Goal: Task Accomplishment & Management: Manage account settings

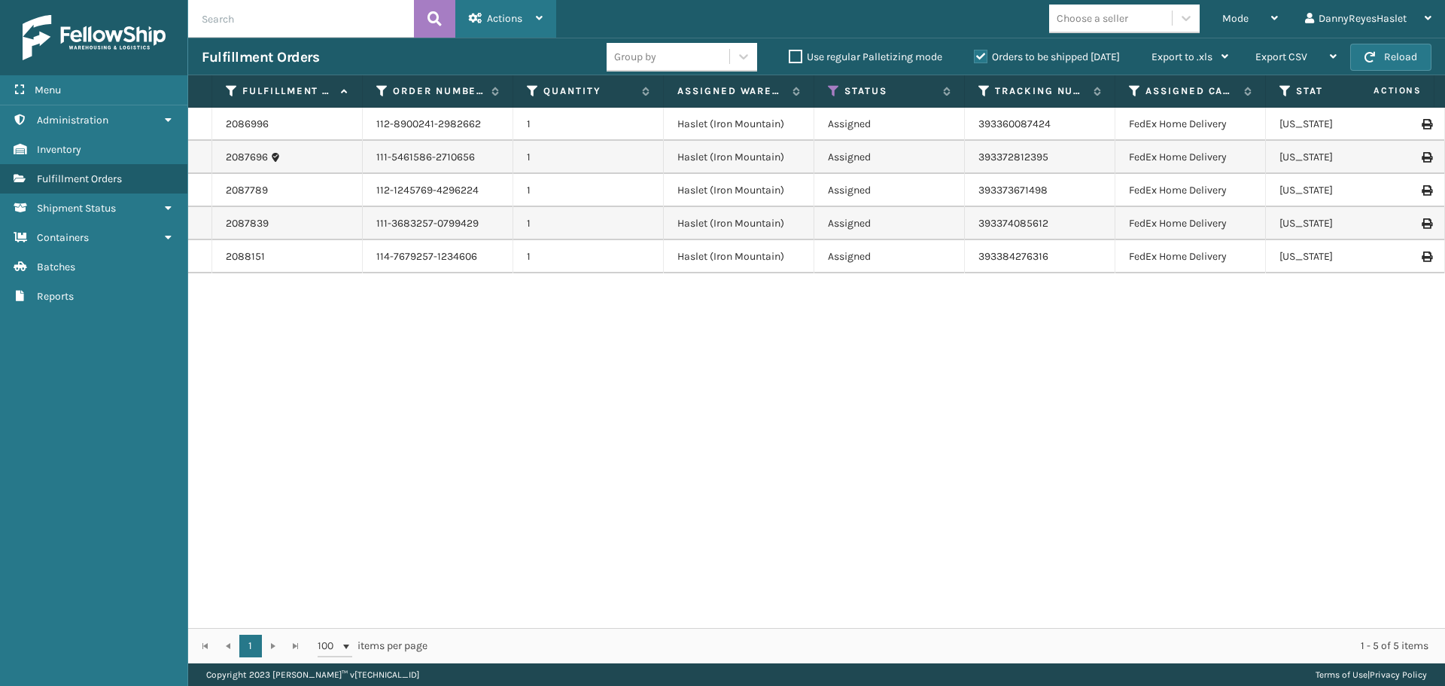
click at [499, 19] on span "Actions" at bounding box center [504, 18] width 35 height 13
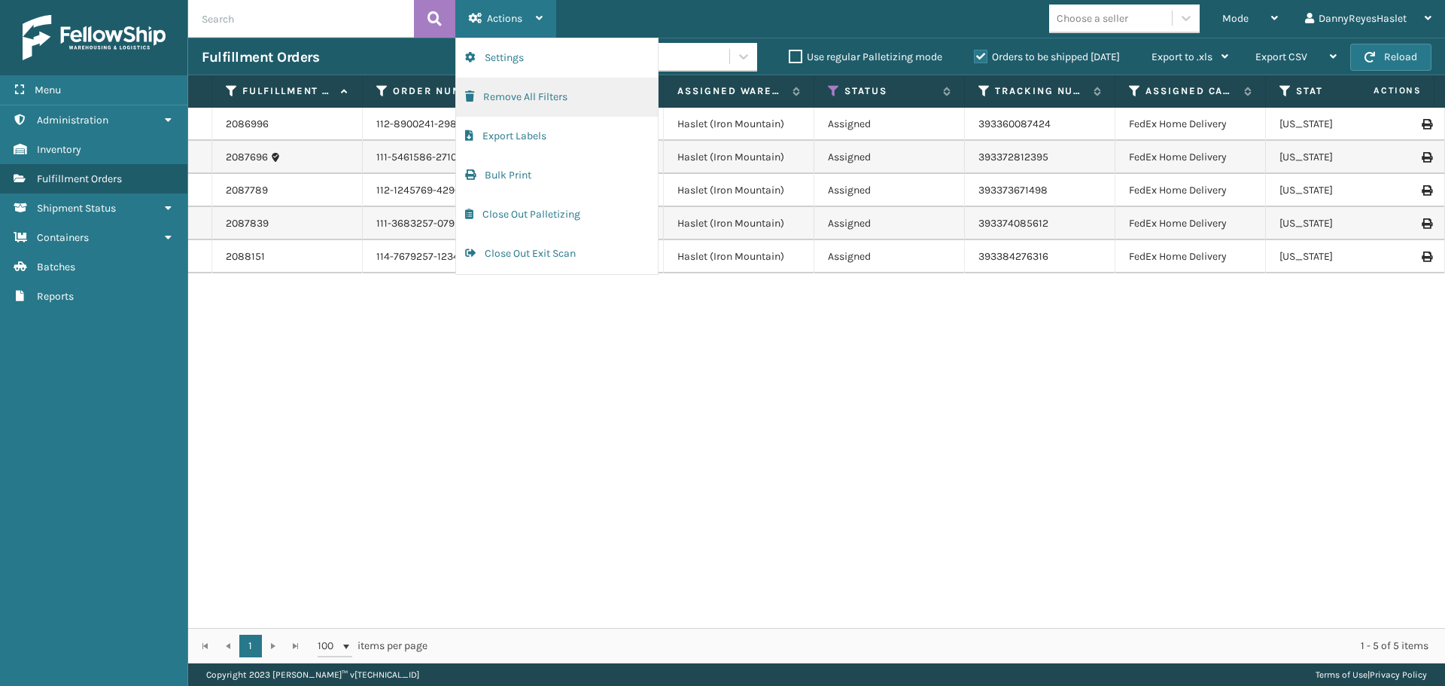
click at [537, 93] on button "Remove All Filters" at bounding box center [557, 97] width 202 height 39
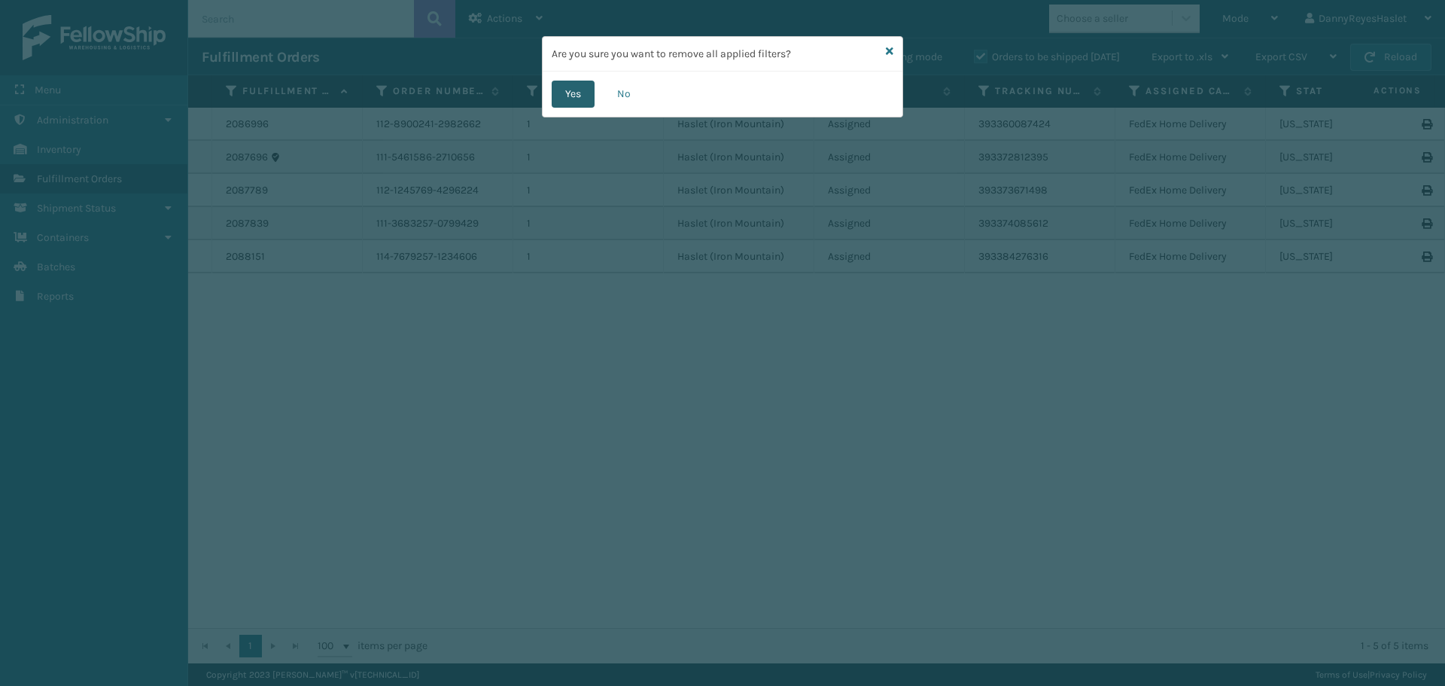
click at [576, 86] on button "Yes" at bounding box center [573, 94] width 43 height 27
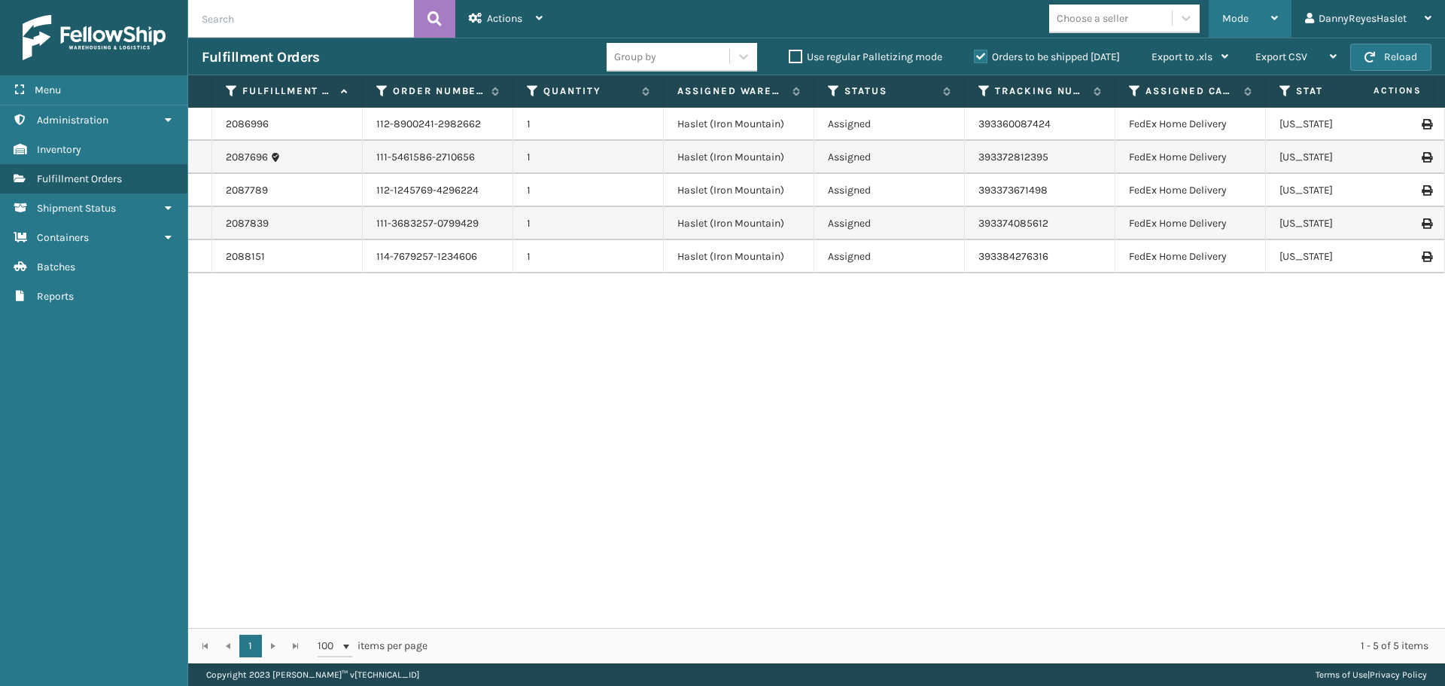
click at [1256, 22] on div "Mode" at bounding box center [1251, 19] width 56 height 38
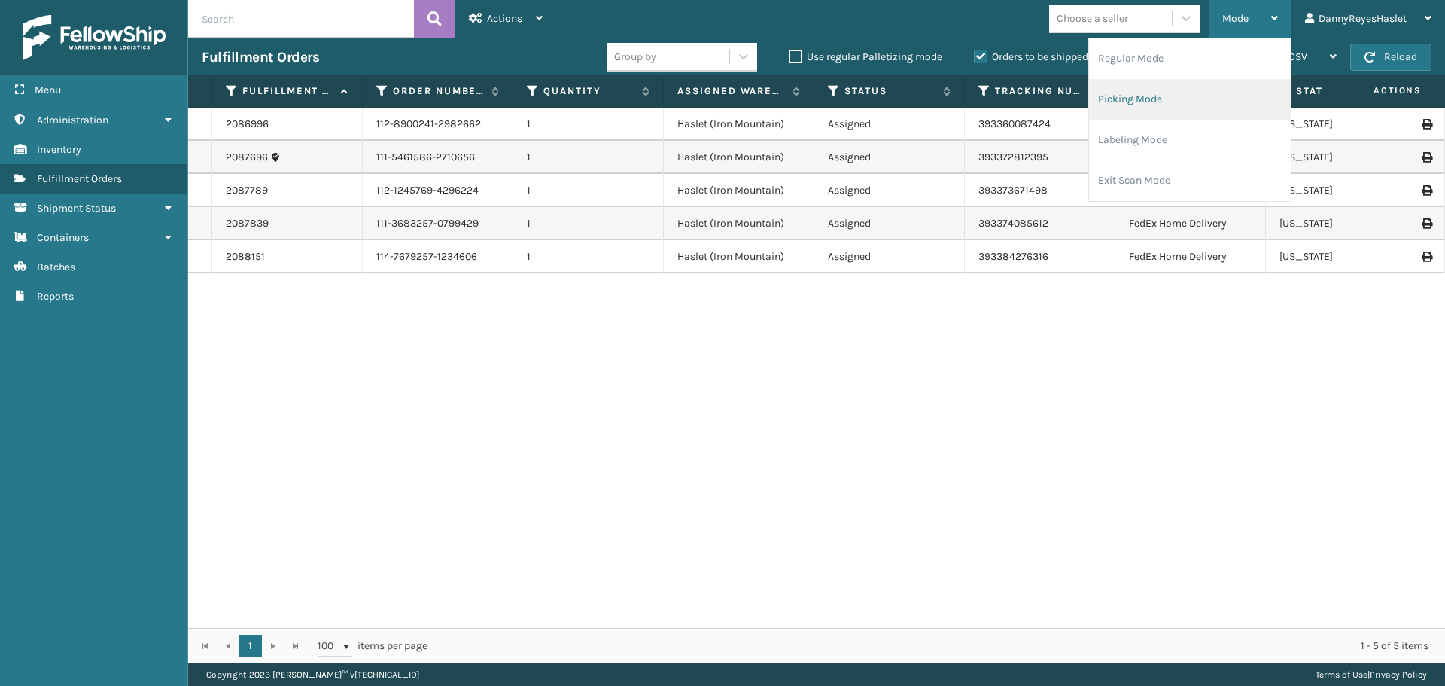
click at [1197, 102] on li "Picking Mode" at bounding box center [1190, 99] width 202 height 41
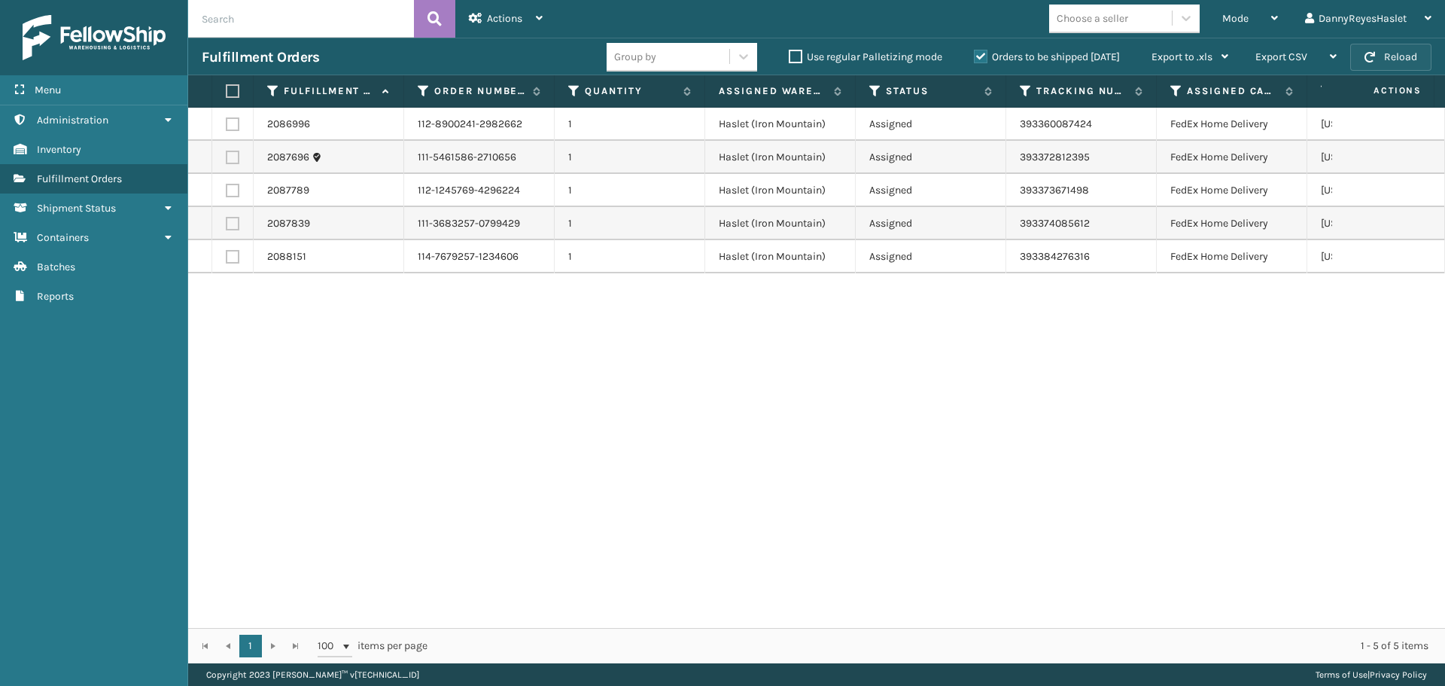
click at [1411, 62] on button "Reload" at bounding box center [1391, 57] width 81 height 27
click at [147, 213] on link "Shipment Status" at bounding box center [93, 207] width 187 height 29
click at [142, 236] on span "Fulfillment Shipments" at bounding box center [89, 238] width 105 height 13
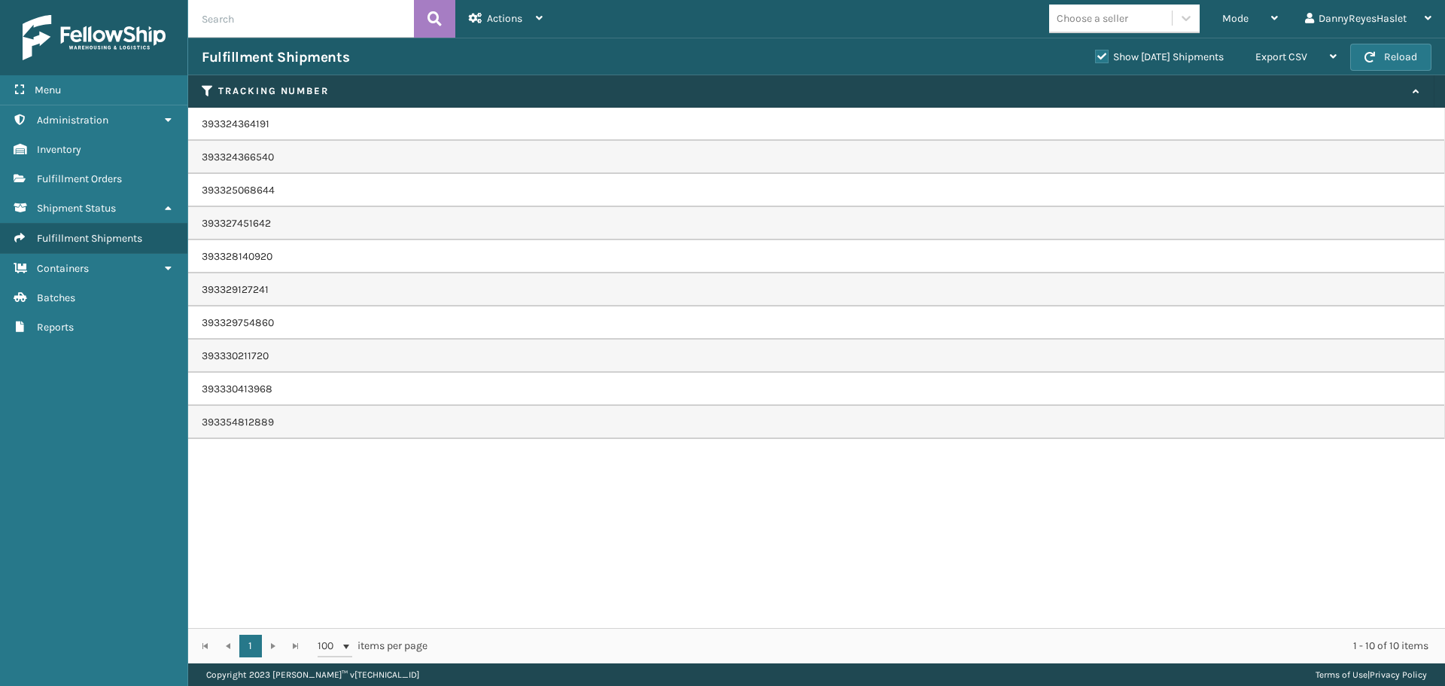
click at [167, 266] on icon at bounding box center [168, 268] width 12 height 11
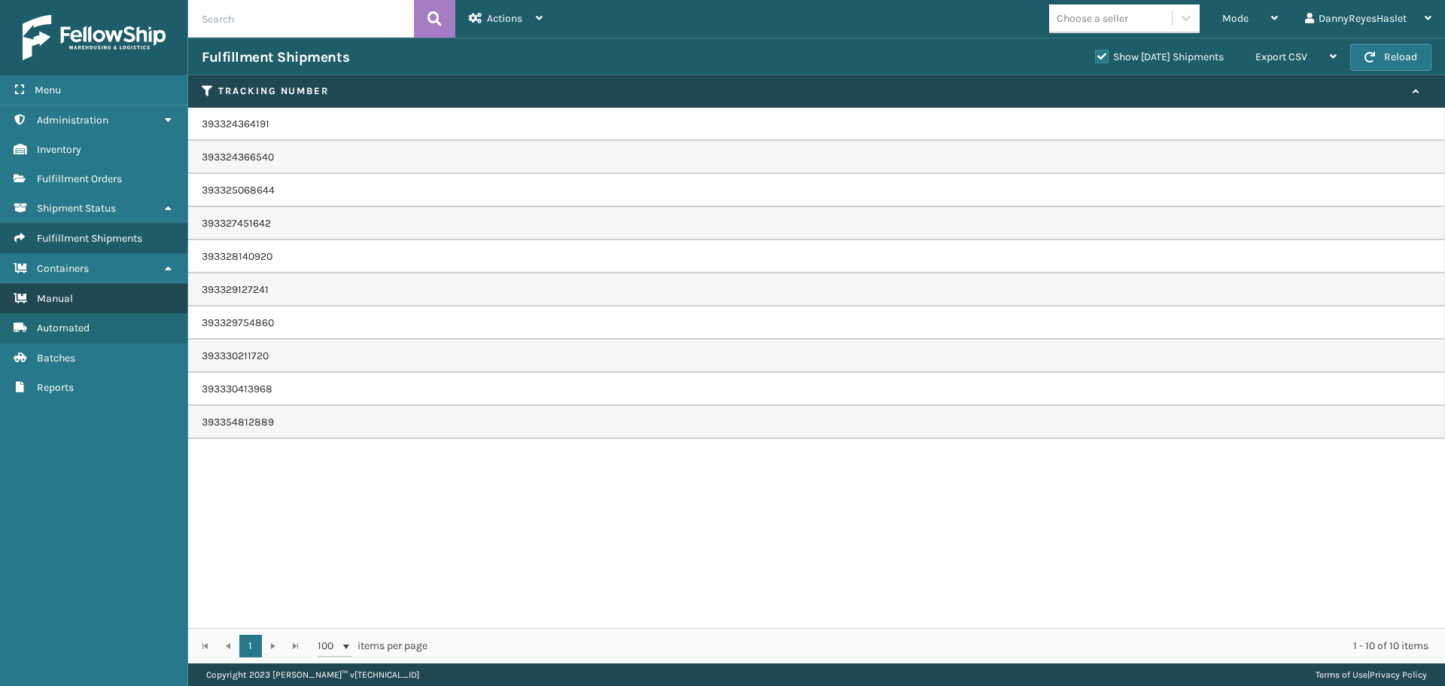
click at [76, 298] on link "Manual" at bounding box center [93, 298] width 187 height 29
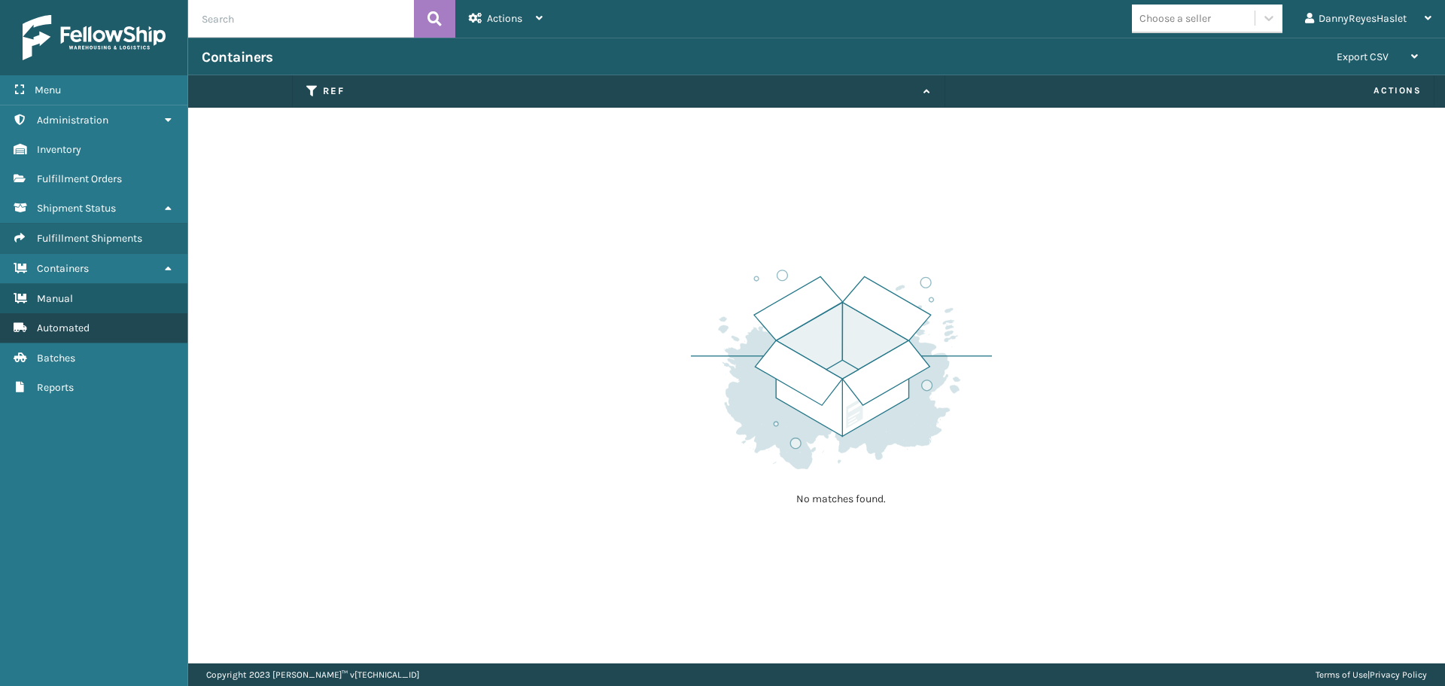
click at [91, 321] on link "Automated" at bounding box center [93, 327] width 187 height 29
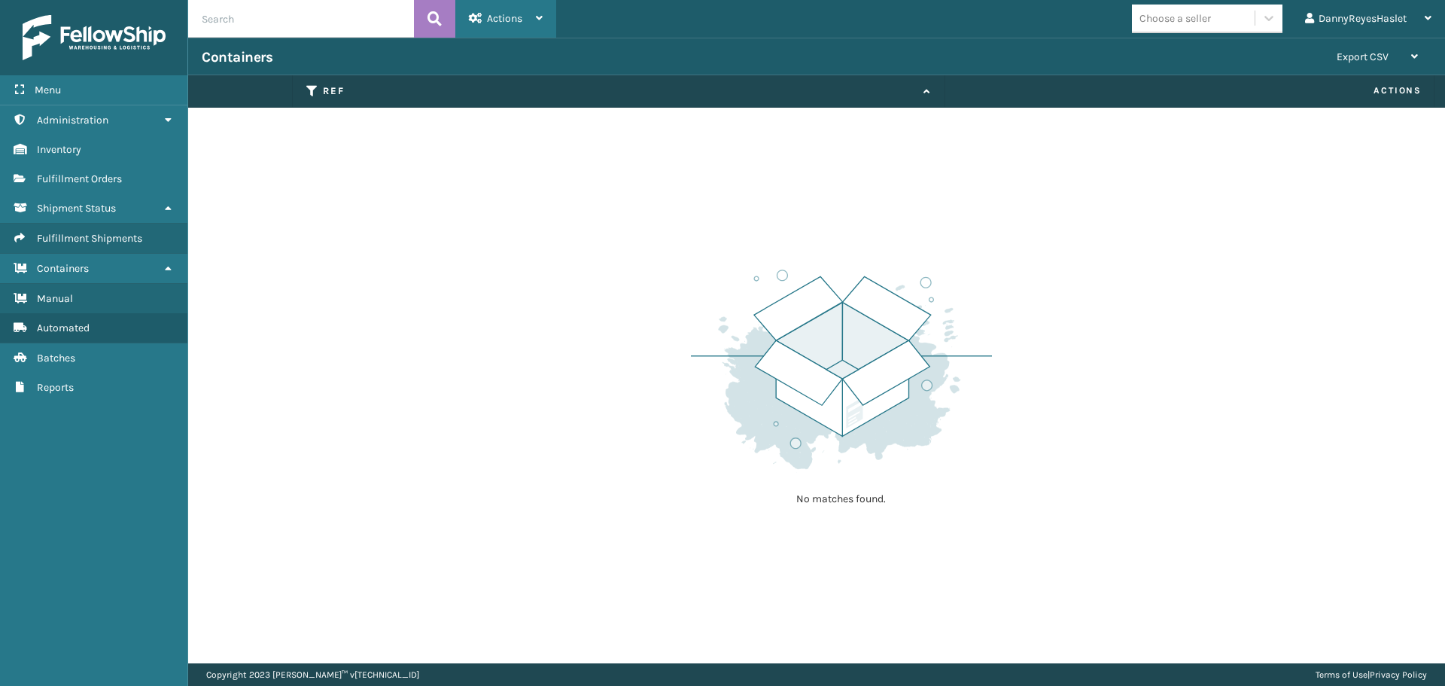
click at [514, 22] on span "Actions" at bounding box center [504, 18] width 35 height 13
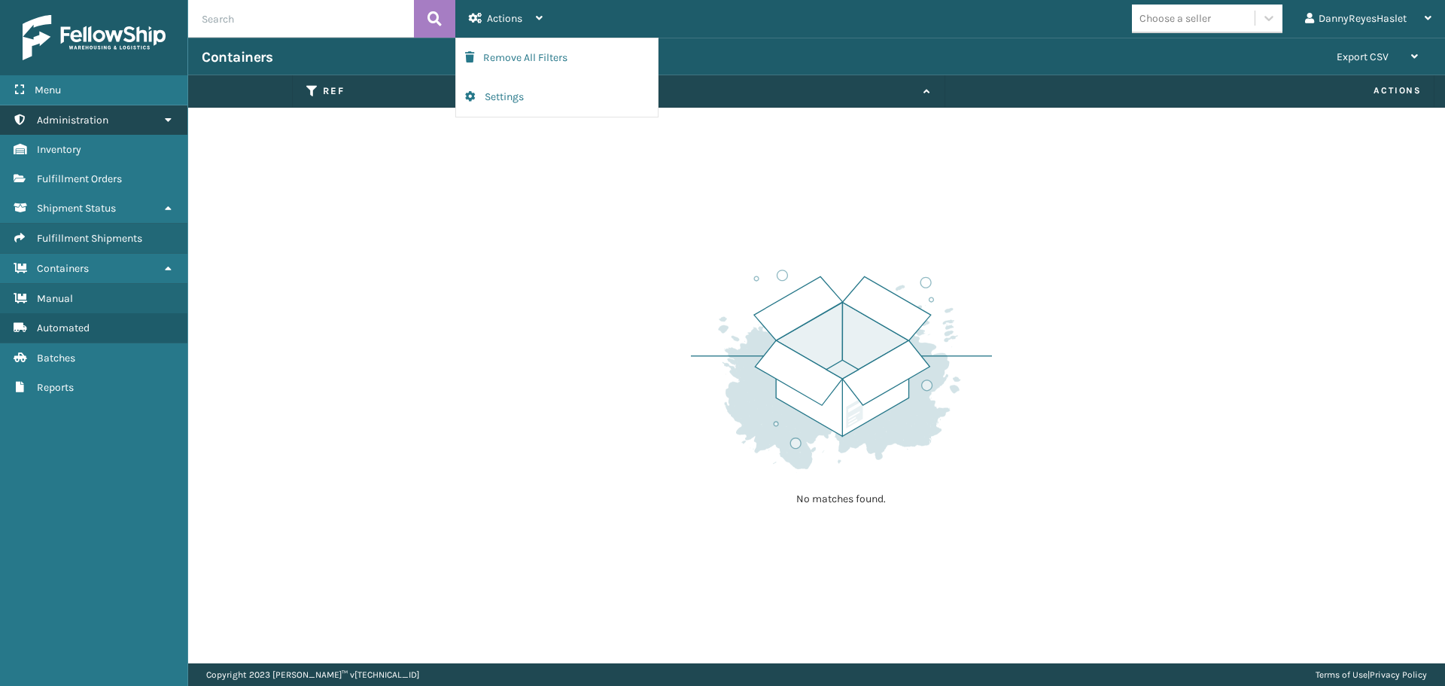
click at [74, 120] on span "Administration" at bounding box center [73, 120] width 72 height 13
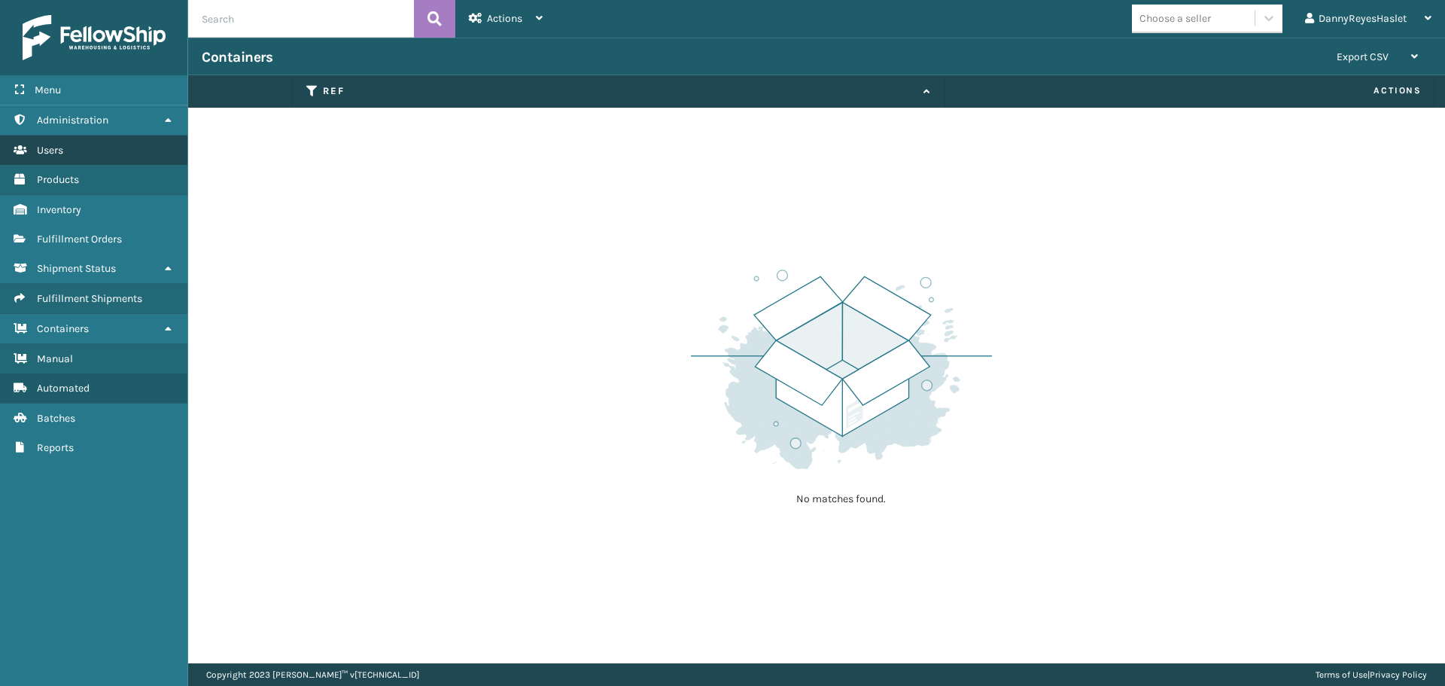
click at [81, 157] on link "Users" at bounding box center [93, 150] width 187 height 29
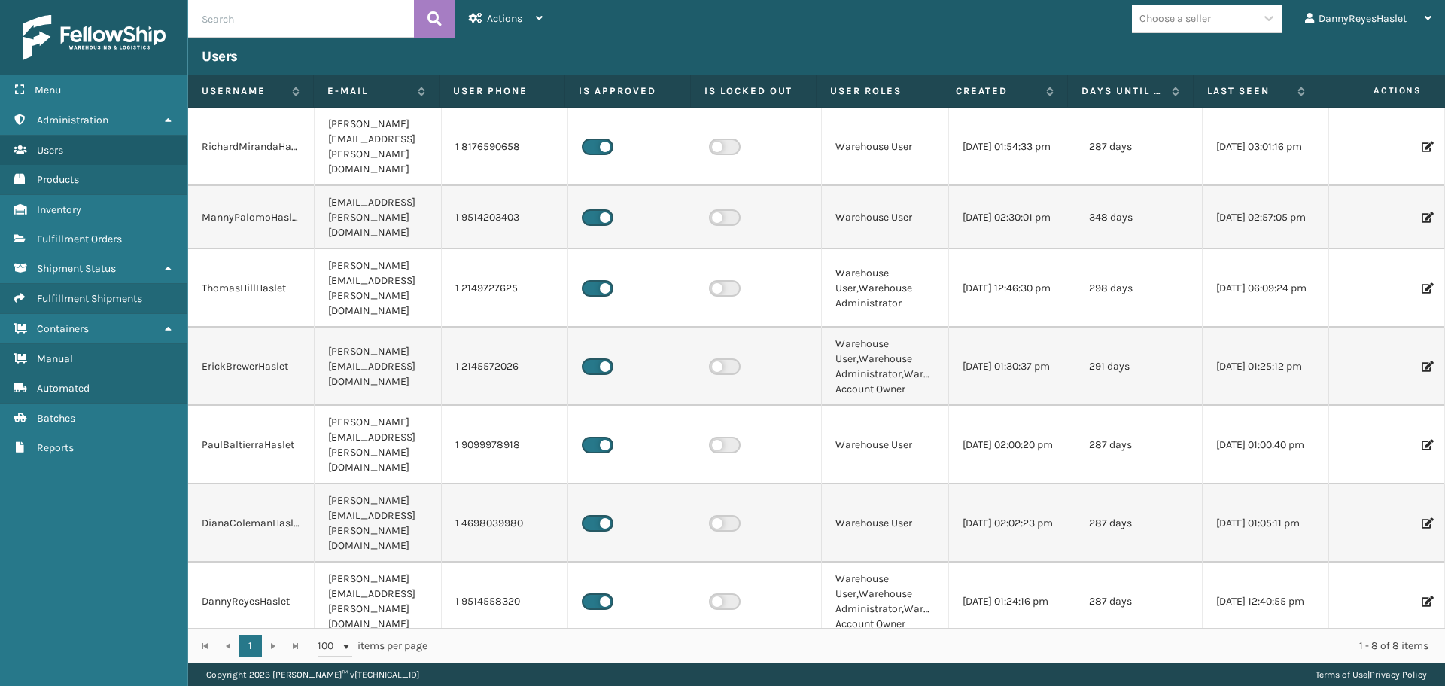
click at [1422, 675] on icon at bounding box center [1426, 680] width 9 height 11
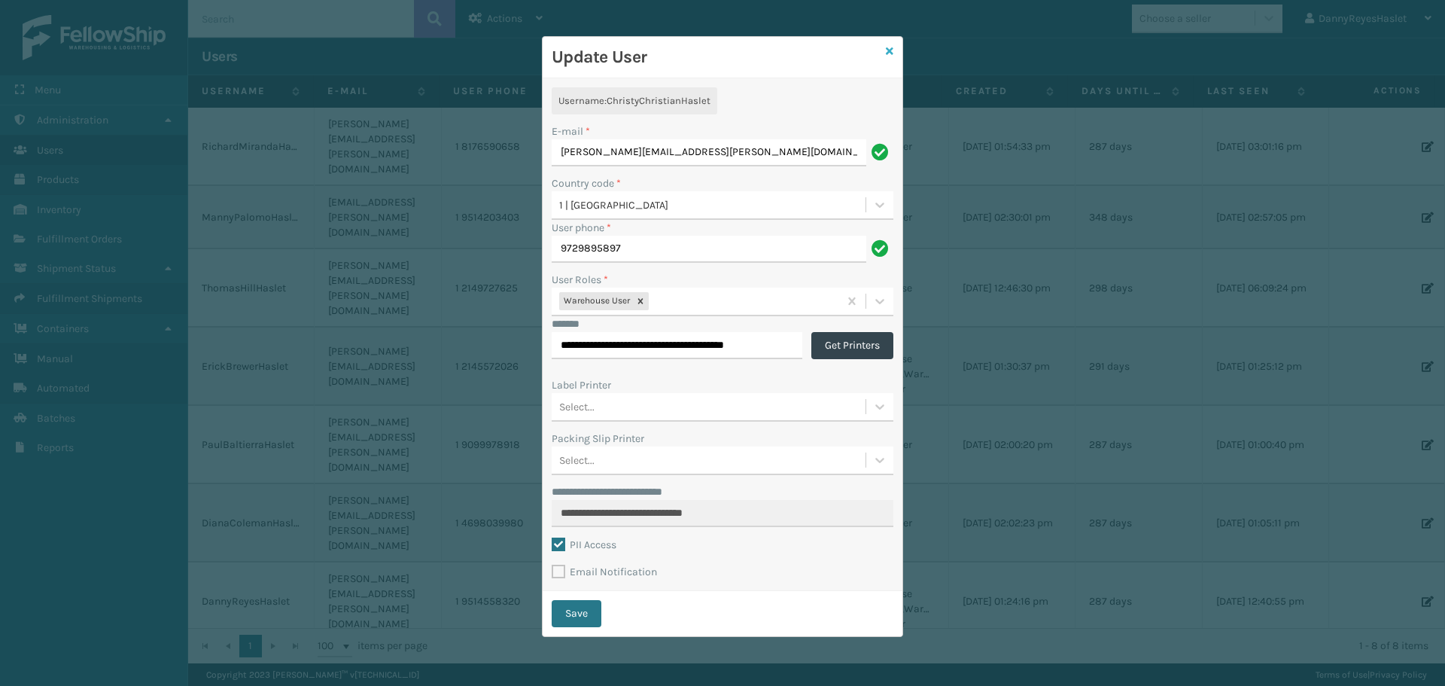
click at [892, 52] on icon at bounding box center [890, 51] width 8 height 11
